Goal: Use online tool/utility: Use online tool/utility

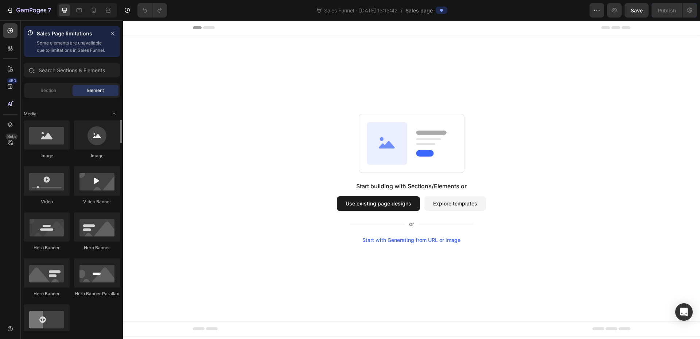
scroll to position [292, 0]
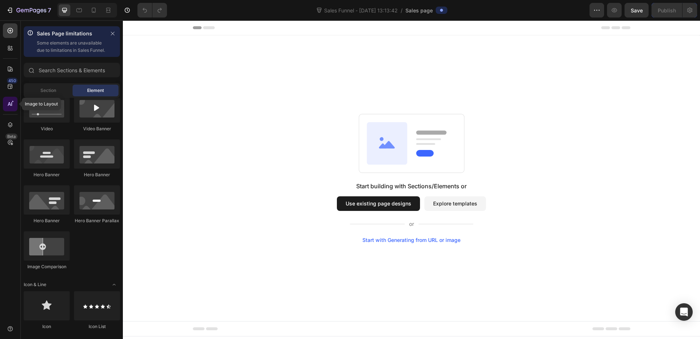
click at [16, 110] on div at bounding box center [10, 104] width 15 height 15
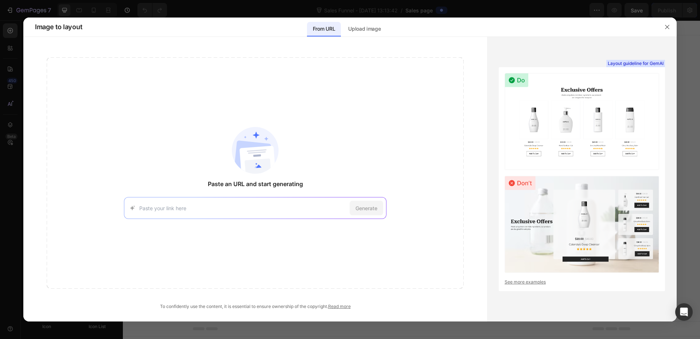
click at [245, 212] on div "Generate" at bounding box center [255, 208] width 263 height 22
click at [241, 202] on div "Generate" at bounding box center [255, 208] width 263 height 22
click at [231, 206] on input at bounding box center [242, 208] width 207 height 8
paste input "[URL][DOMAIN_NAME]"
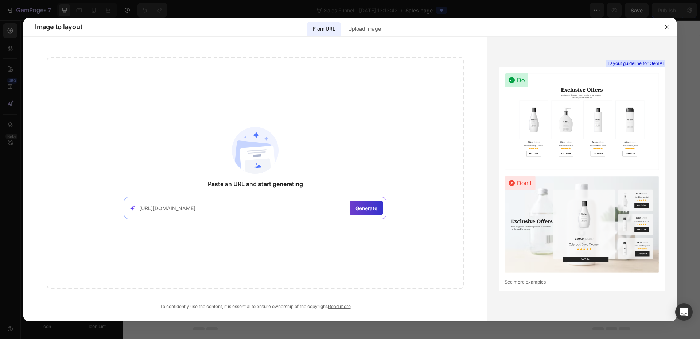
type input "[URL][DOMAIN_NAME]"
click at [358, 206] on span "Generate" at bounding box center [366, 208] width 22 height 8
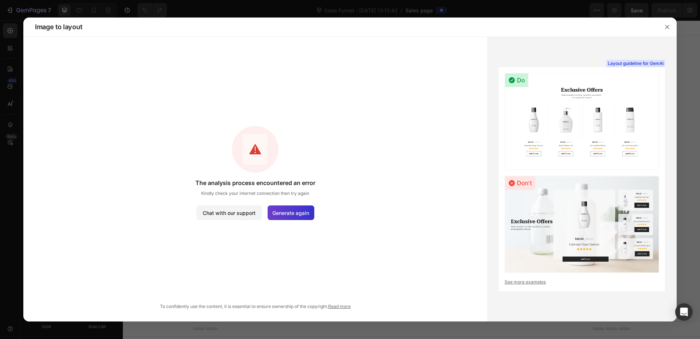
click at [292, 215] on span "Generate again" at bounding box center [290, 213] width 37 height 8
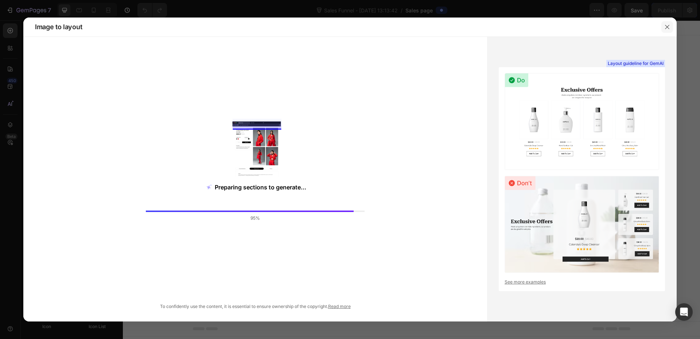
click at [673, 24] on button "button" at bounding box center [667, 27] width 12 height 12
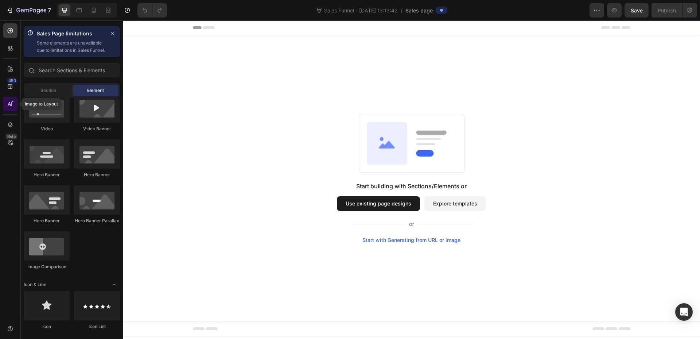
click at [8, 102] on icon at bounding box center [10, 103] width 7 height 7
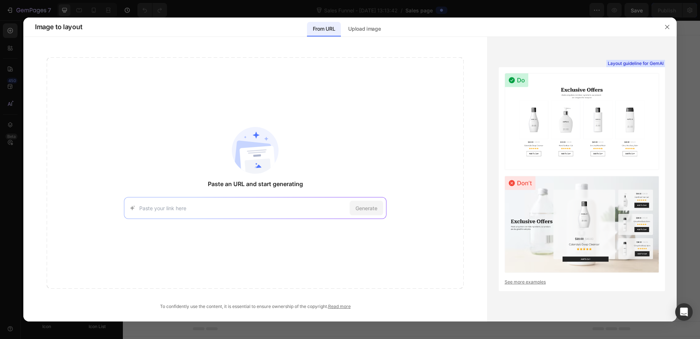
click at [267, 211] on input at bounding box center [242, 208] width 207 height 8
paste input "[URL][DOMAIN_NAME]"
type input "[URL][DOMAIN_NAME]"
click at [354, 211] on div "Generate" at bounding box center [367, 208] width 34 height 15
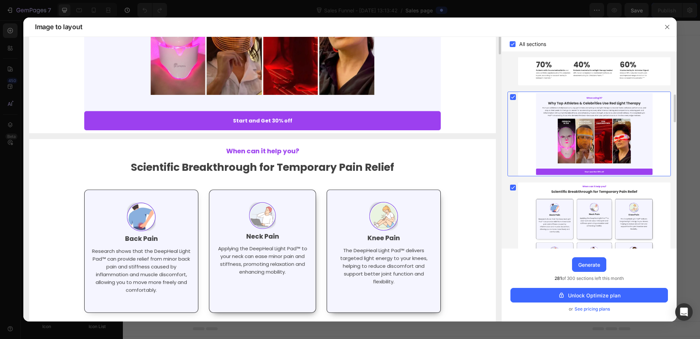
scroll to position [182, 0]
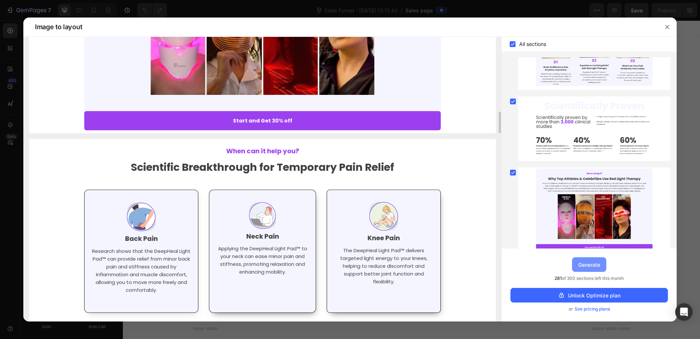
click at [578, 265] on button "Generate" at bounding box center [589, 264] width 34 height 15
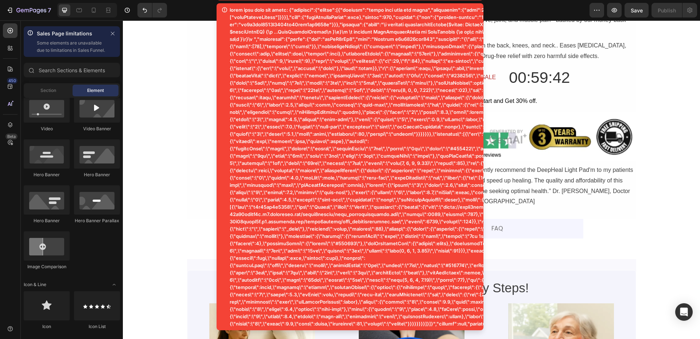
scroll to position [182, 0]
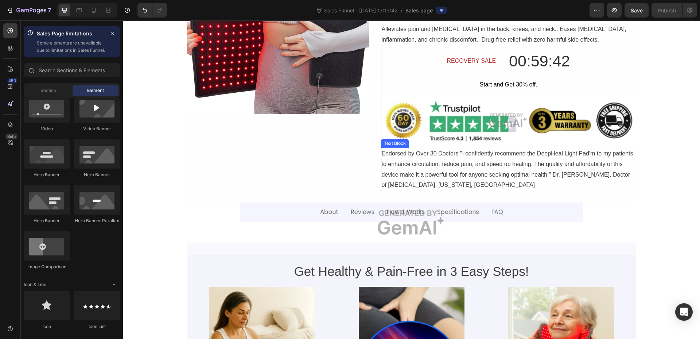
click at [464, 161] on div "Endorsed by Over 30 Doctors "I confidently recommend the DeepHeal Light Pad'm t…" at bounding box center [508, 169] width 255 height 43
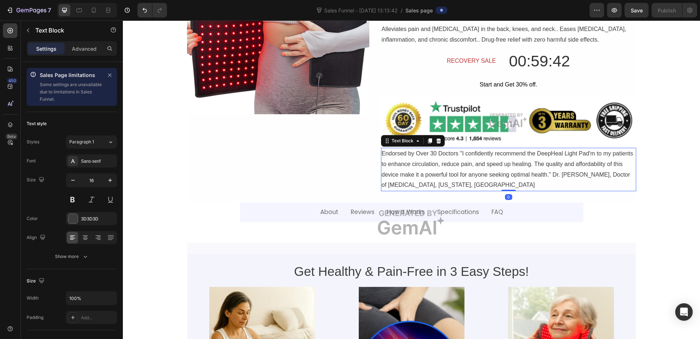
click at [464, 161] on div "Endorsed by Over 30 Doctors "I confidently recommend the DeepHeal Light Pad'm t…" at bounding box center [508, 169] width 255 height 43
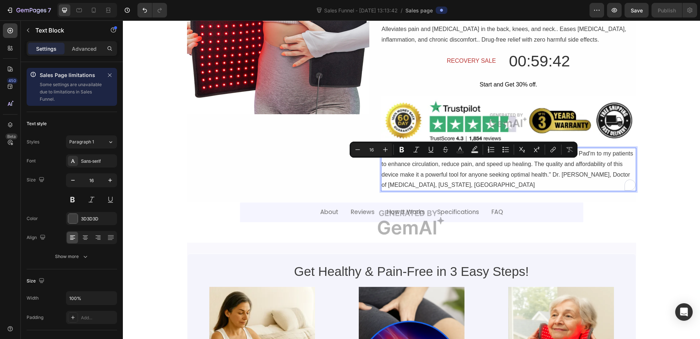
click at [466, 162] on p "Endorsed by Over 30 Doctors "I confidently recommend the DeepHeal Light Pad'm t…" at bounding box center [509, 169] width 254 height 42
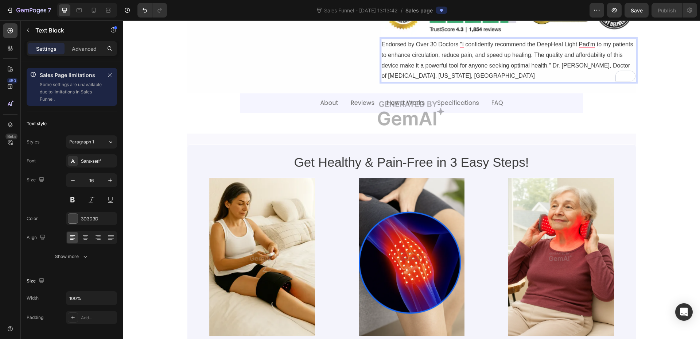
scroll to position [292, 0]
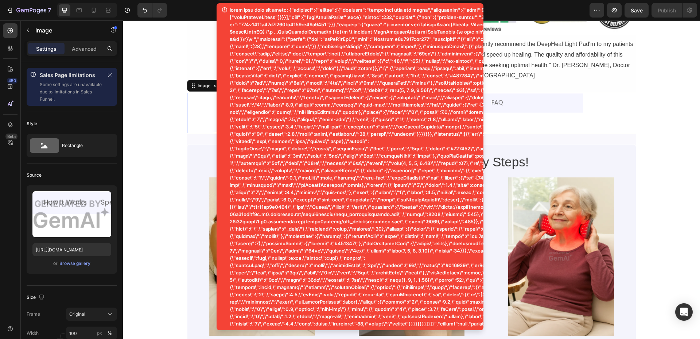
click at [593, 127] on img at bounding box center [411, 113] width 449 height 40
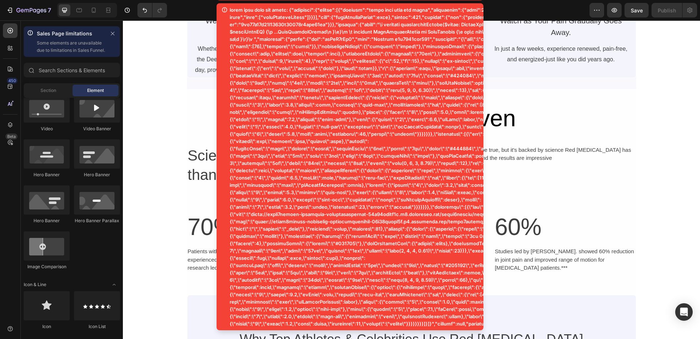
scroll to position [693, 0]
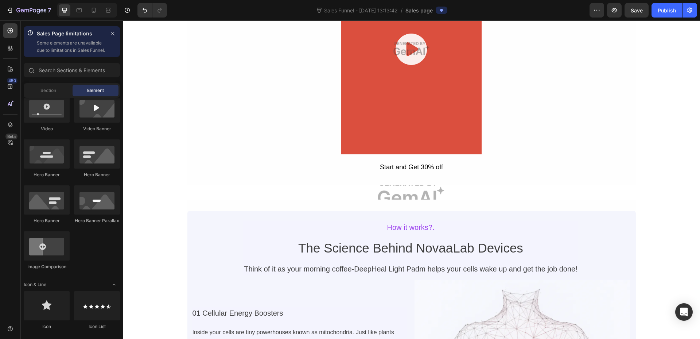
scroll to position [2662, 0]
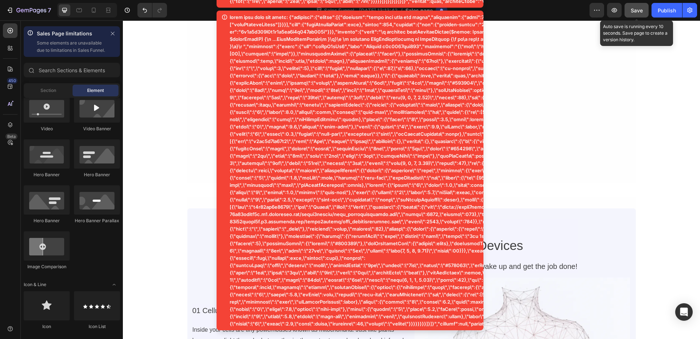
click at [637, 11] on span "Save" at bounding box center [637, 10] width 12 height 6
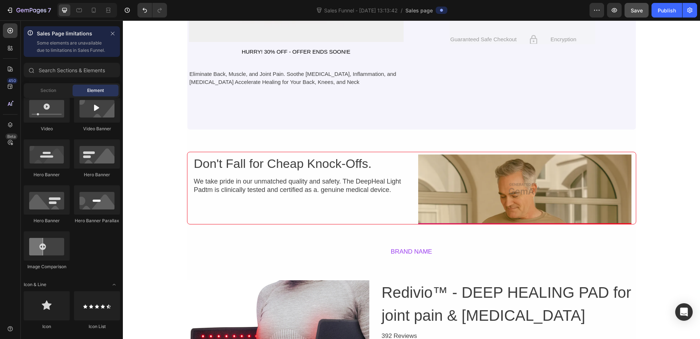
scroll to position [3719, 0]
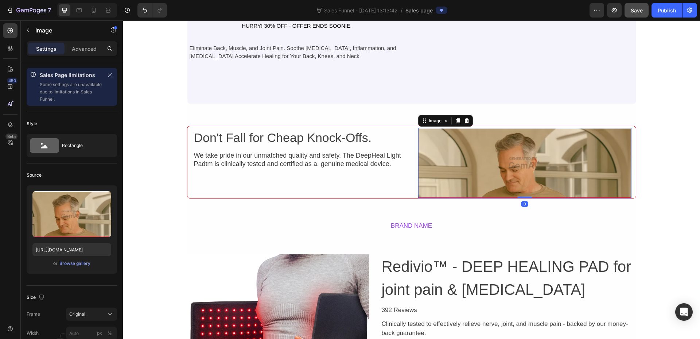
click at [525, 162] on img at bounding box center [524, 163] width 213 height 70
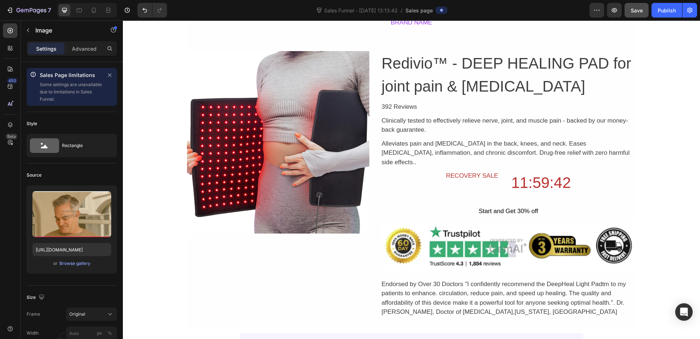
scroll to position [3938, 0]
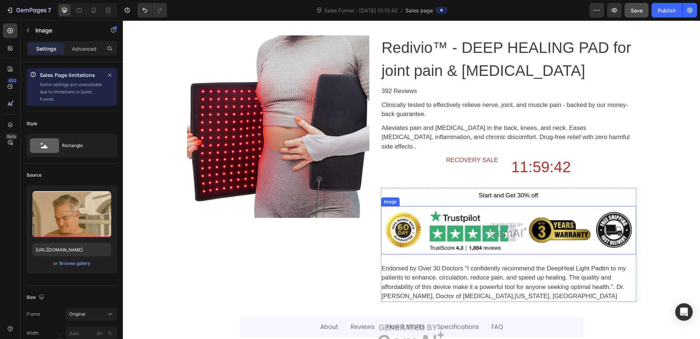
click at [504, 220] on img at bounding box center [508, 230] width 255 height 48
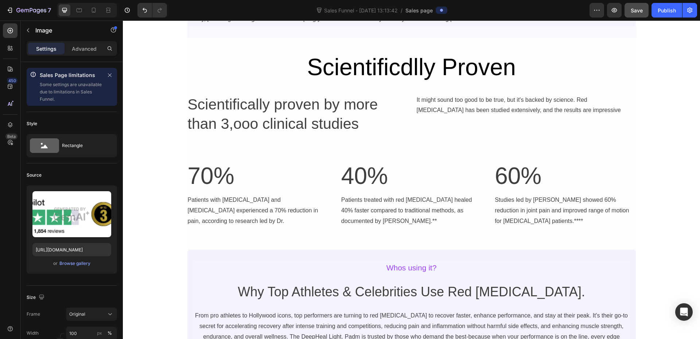
scroll to position [4558, 0]
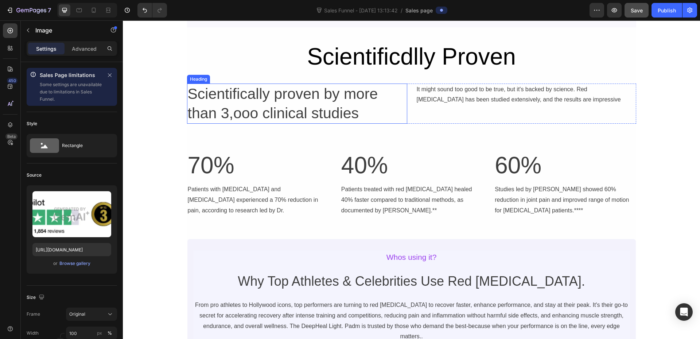
click at [284, 119] on h2 "Scientifically proven by more than 3,ooo clinical studies" at bounding box center [297, 103] width 220 height 40
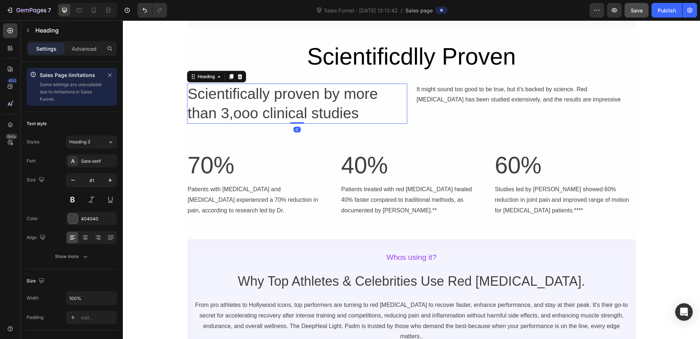
click at [284, 119] on h2 "Scientifically proven by more than 3,ooo clinical studies" at bounding box center [297, 103] width 220 height 40
click at [417, 97] on div "It might sound too good to be true, but it's backed by science. Red [MEDICAL_DA…" at bounding box center [526, 94] width 220 height 23
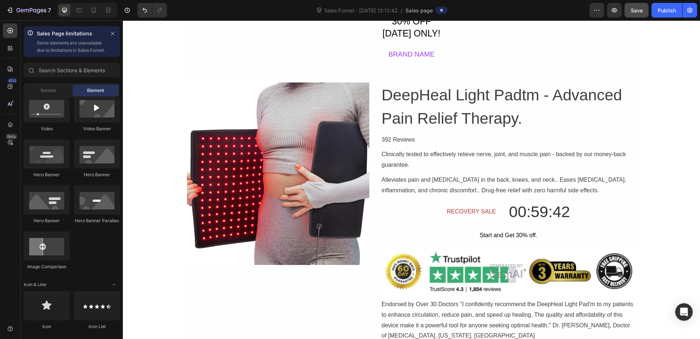
scroll to position [0, 0]
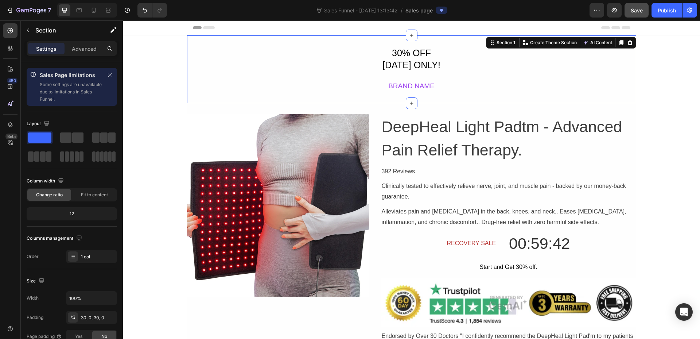
click at [366, 69] on div "30% OFF [DATE] ONLY! Text Block BRAND NAME Text Block Row" at bounding box center [411, 69] width 449 height 46
click at [420, 89] on div "BRAND NAME" at bounding box center [411, 86] width 63 height 12
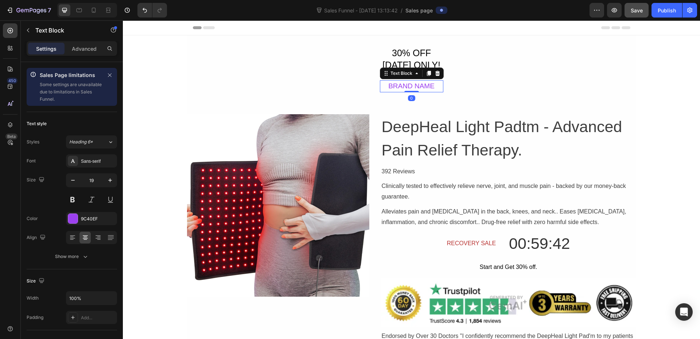
click at [420, 89] on div "BRAND NAME" at bounding box center [411, 86] width 63 height 12
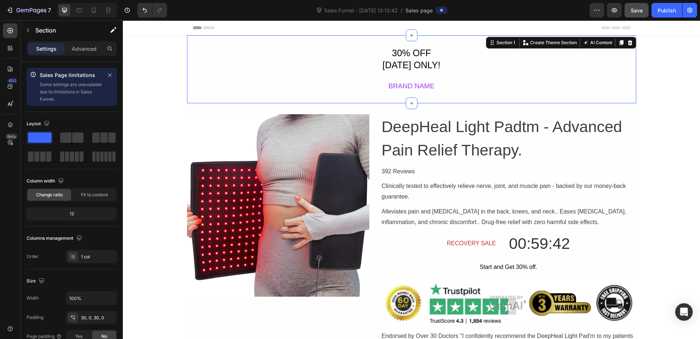
click at [540, 90] on div "30% OFF [DATE] ONLY! Text Block BRAND NAME Text Block Row" at bounding box center [411, 69] width 449 height 46
click at [234, 62] on div "30% OFF [DATE] ONLY! Text Block BRAND NAME Text Block Row" at bounding box center [411, 69] width 449 height 46
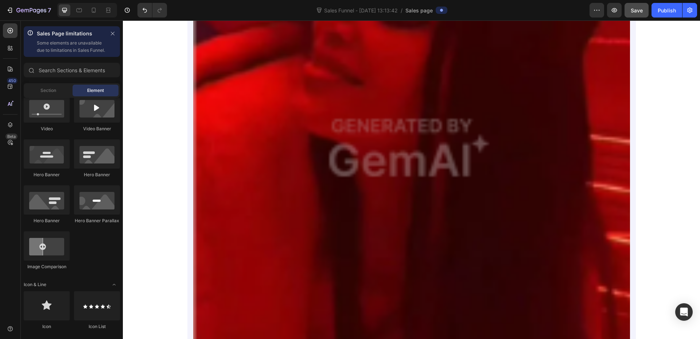
scroll to position [1422, 0]
click at [413, 134] on img at bounding box center [411, 148] width 437 height 1096
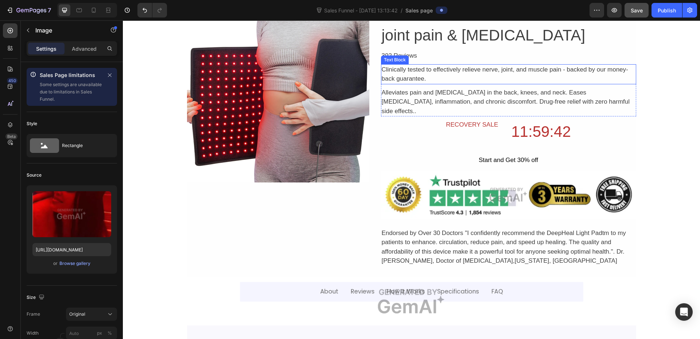
scroll to position [4011, 0]
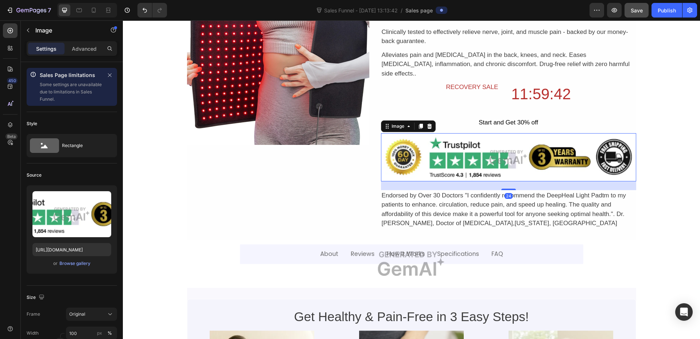
click at [498, 151] on img at bounding box center [508, 157] width 255 height 48
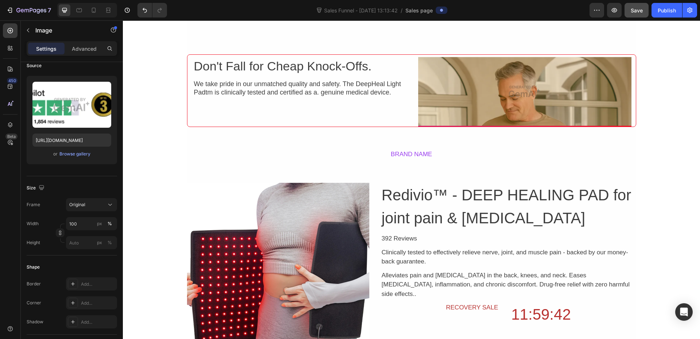
scroll to position [3753, 0]
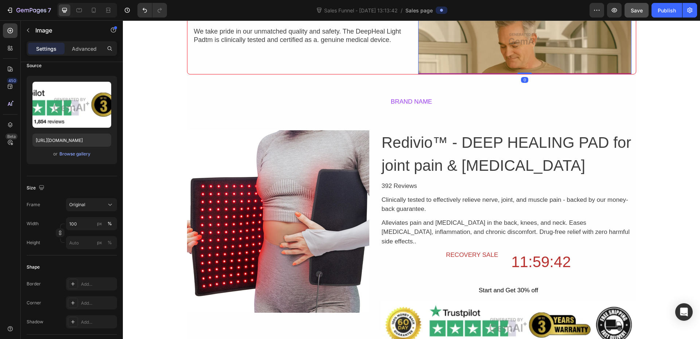
click at [472, 59] on img at bounding box center [524, 39] width 213 height 70
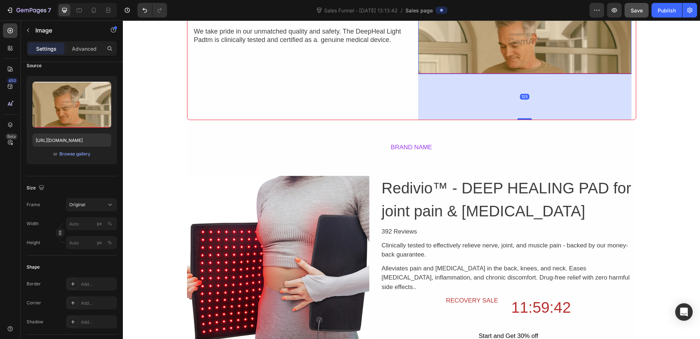
drag, startPoint x: 524, startPoint y: 74, endPoint x: 524, endPoint y: 119, distance: 45.6
click at [524, 119] on div at bounding box center [524, 118] width 15 height 1
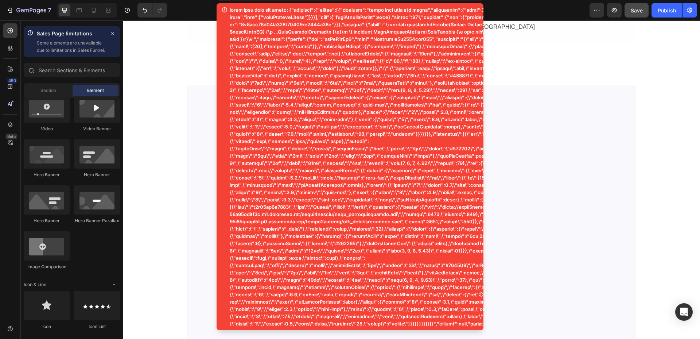
scroll to position [0, 0]
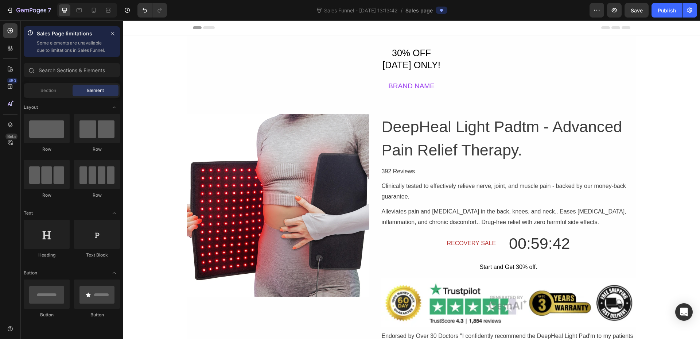
scroll to position [292, 0]
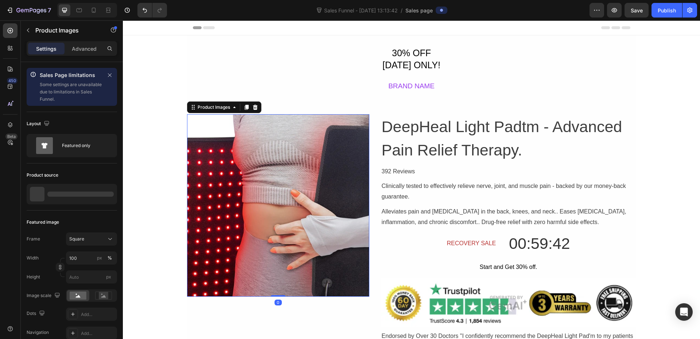
click at [301, 207] on img at bounding box center [278, 205] width 182 height 182
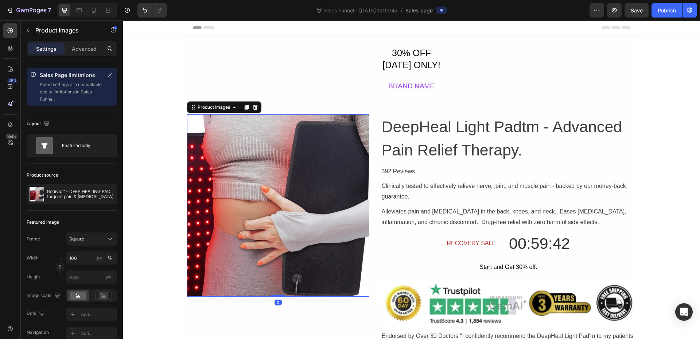
click at [361, 216] on img at bounding box center [278, 205] width 182 height 182
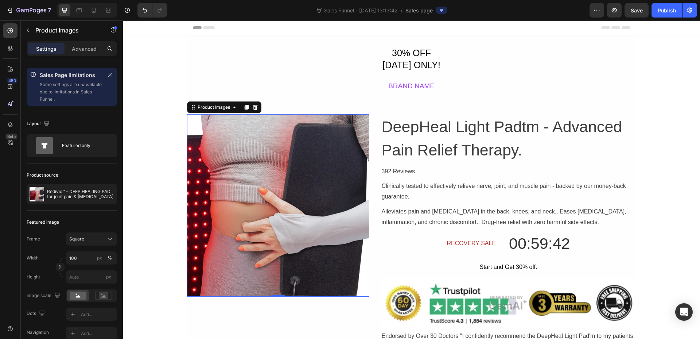
click at [365, 212] on img at bounding box center [278, 205] width 182 height 182
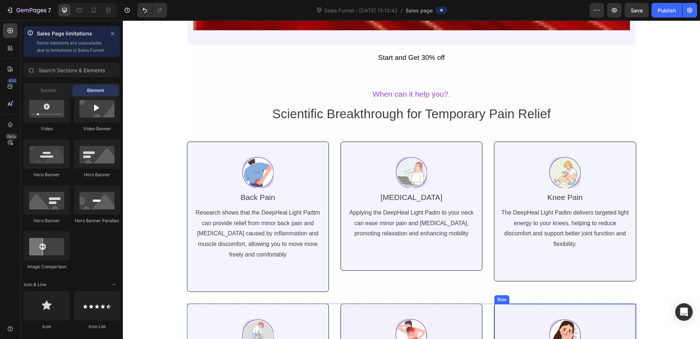
scroll to position [2088, 0]
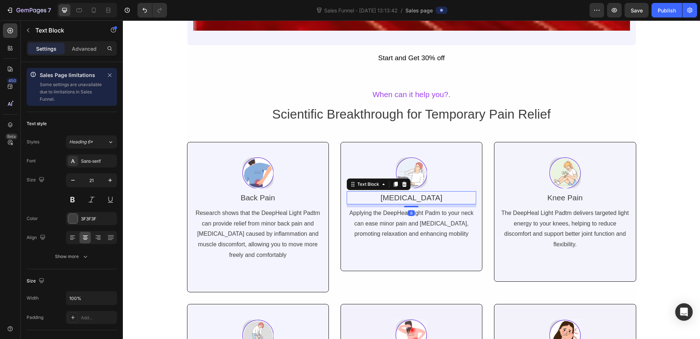
click at [405, 202] on div "[MEDICAL_DATA]" at bounding box center [411, 197] width 129 height 13
click at [397, 256] on div "Image Neck Pain Text Block 8 Applying the DeepHeal Light Padm to your neck can …" at bounding box center [412, 206] width 142 height 129
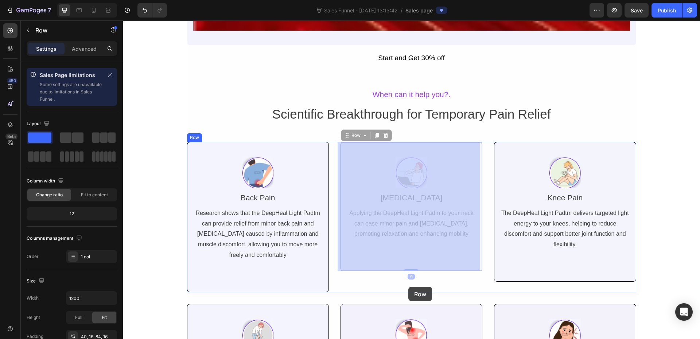
drag, startPoint x: 410, startPoint y: 268, endPoint x: 405, endPoint y: 279, distance: 11.8
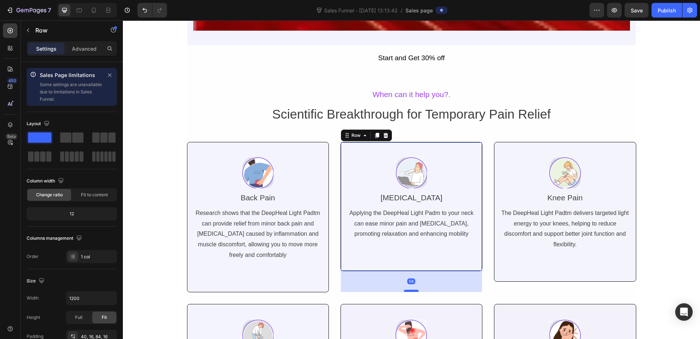
drag, startPoint x: 407, startPoint y: 269, endPoint x: 407, endPoint y: 290, distance: 21.2
click at [407, 290] on div at bounding box center [411, 290] width 15 height 2
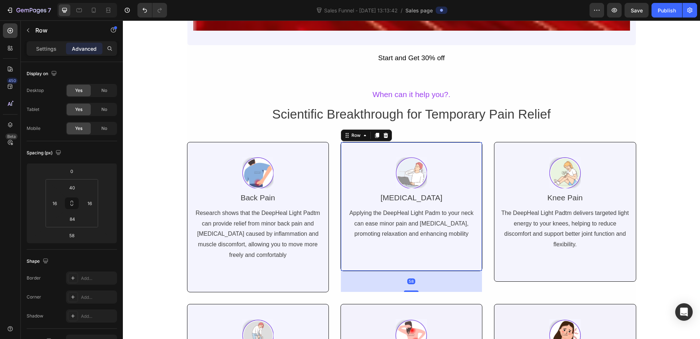
click at [446, 252] on div "Image Neck Pain Text Block Applying the DeepHeal Light Padm to your neck can ea…" at bounding box center [412, 206] width 142 height 129
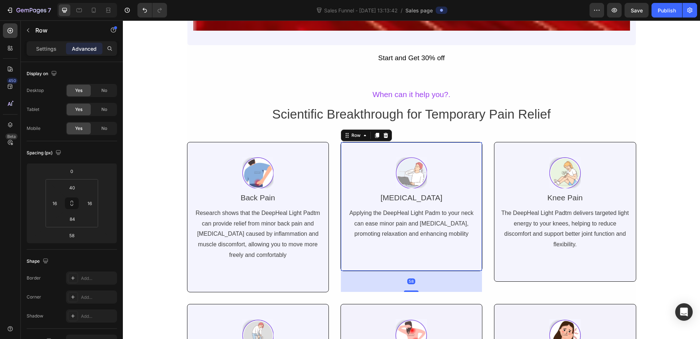
drag, startPoint x: 384, startPoint y: 251, endPoint x: 395, endPoint y: 251, distance: 10.9
click at [384, 251] on div "Image Neck Pain Text Block Applying the DeepHeal Light Padm to your neck can ea…" at bounding box center [412, 206] width 142 height 129
click at [444, 253] on div "Image Neck Pain Text Block Applying the DeepHeal Light Padm to your neck can ea…" at bounding box center [412, 206] width 142 height 129
click at [462, 236] on div "Applying the DeepHeal Light Padm to your neck can ease minor pain and [MEDICAL_…" at bounding box center [411, 223] width 129 height 33
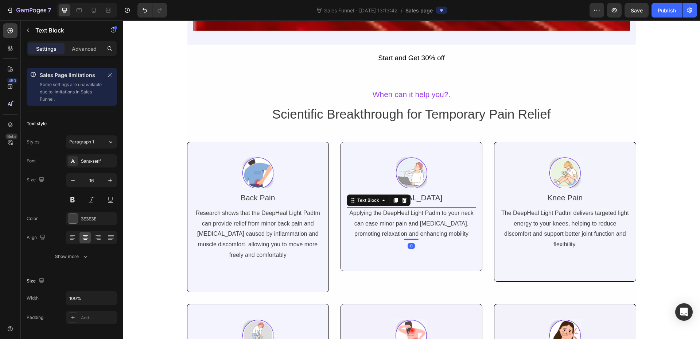
click at [459, 234] on div "Applying the DeepHeal Light Padm to your neck can ease minor pain and [MEDICAL_…" at bounding box center [411, 223] width 129 height 33
click at [452, 253] on div "Image Neck Pain Text Block Applying the DeepHeal Light Padm to your neck can ea…" at bounding box center [412, 206] width 142 height 129
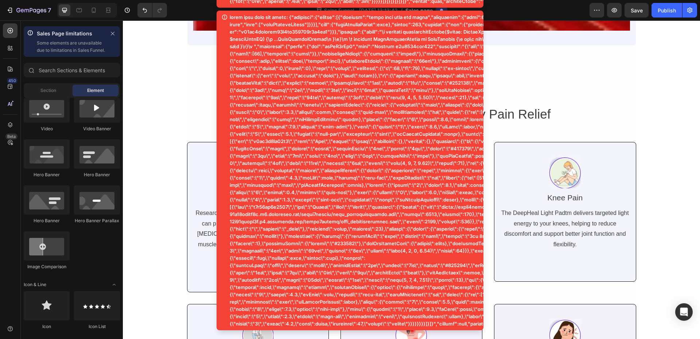
click at [571, 257] on div "Image Knee Pain Text Block The DeepHeal Light Padtm delivers targeted light ene…" at bounding box center [565, 212] width 142 height 140
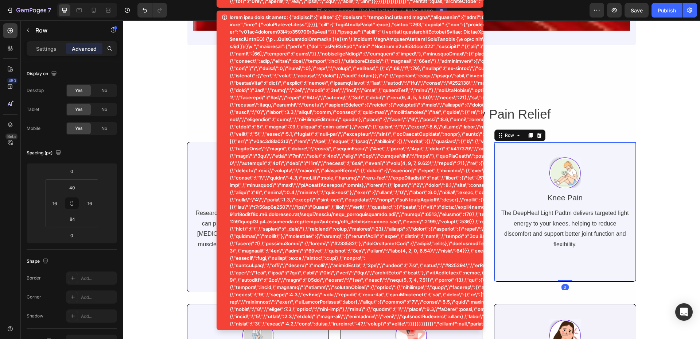
click at [575, 271] on div "Image Knee Pain Text Block The DeepHeal Light Padtm delivers targeted light ene…" at bounding box center [565, 212] width 142 height 140
